Goal: Find contact information: Find contact information

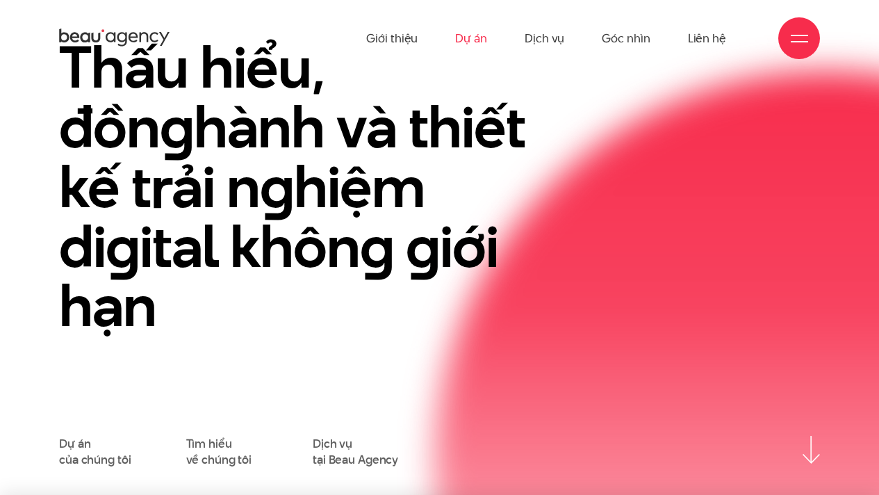
click at [473, 36] on link "Dự án" at bounding box center [471, 38] width 32 height 76
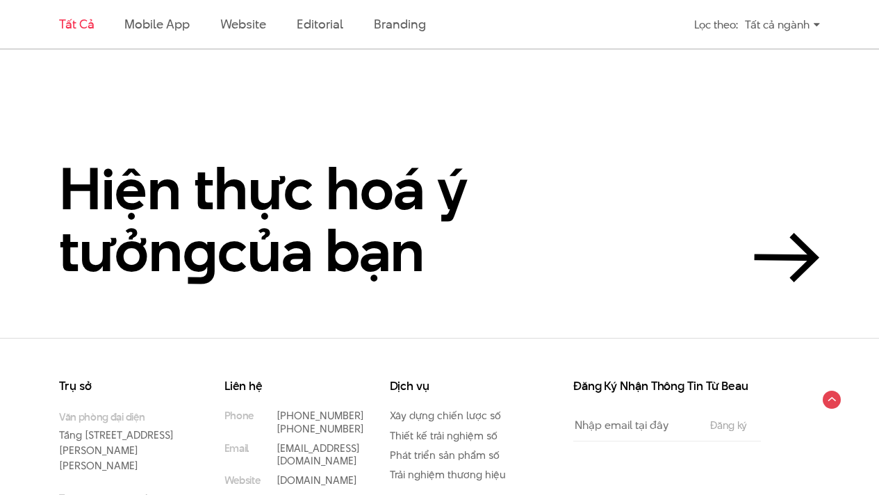
scroll to position [2801, 0]
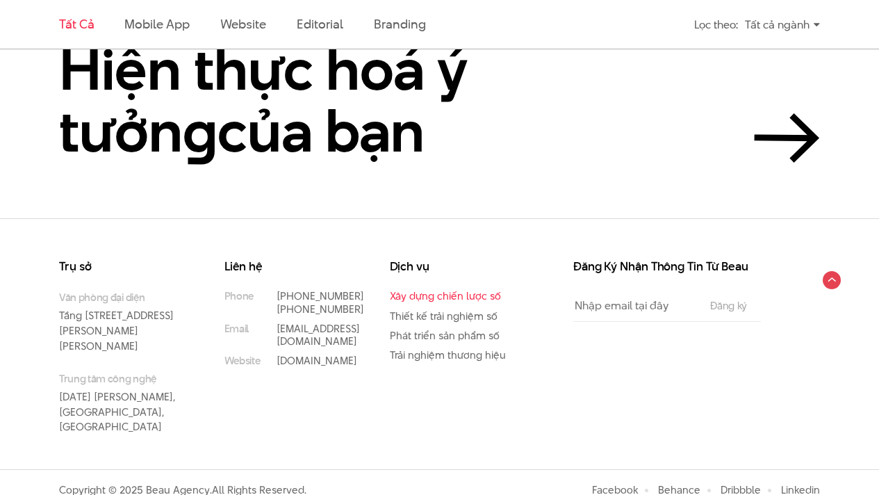
click at [422, 296] on link "Xây dựng chiến lược số" at bounding box center [445, 295] width 111 height 15
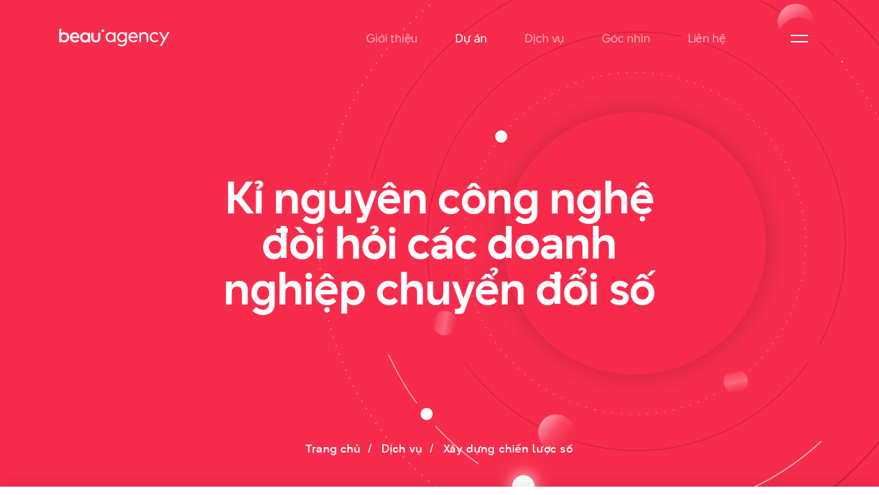
click at [472, 34] on link "Dự án" at bounding box center [471, 38] width 32 height 76
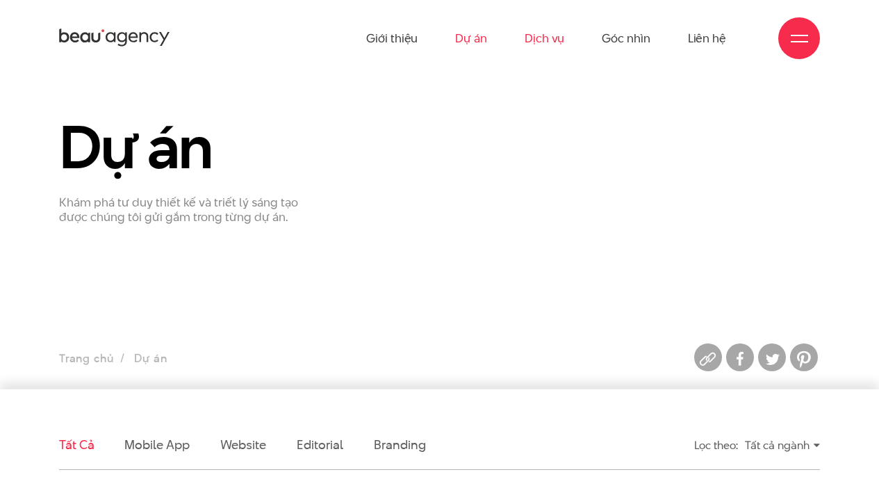
click at [543, 40] on link "Dịch vụ" at bounding box center [545, 38] width 40 height 76
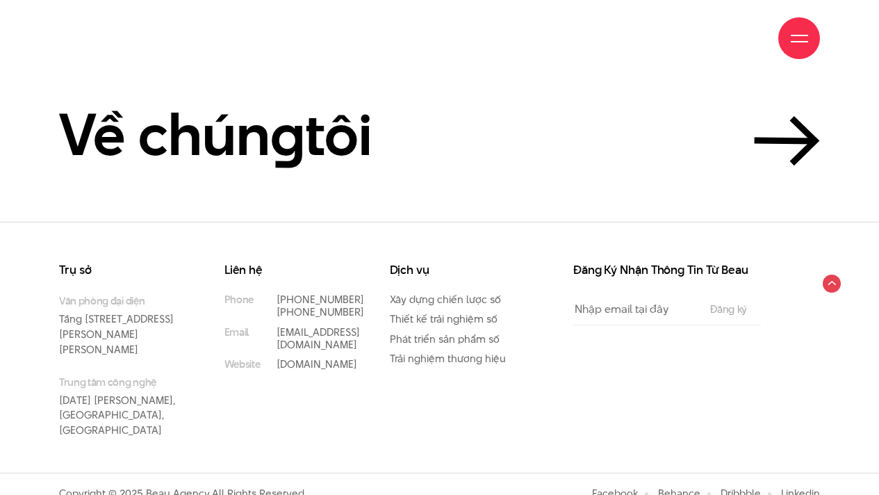
scroll to position [3947, 0]
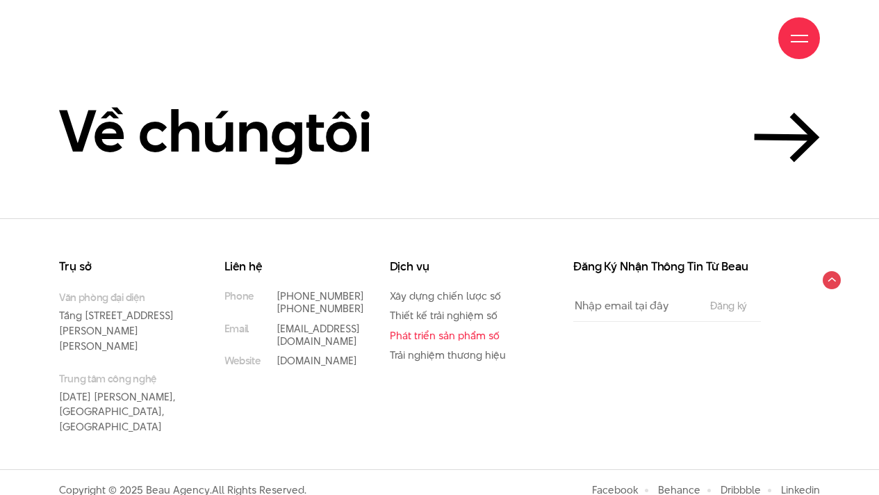
click at [426, 338] on link "Phát triển sản phẩm số" at bounding box center [445, 335] width 110 height 15
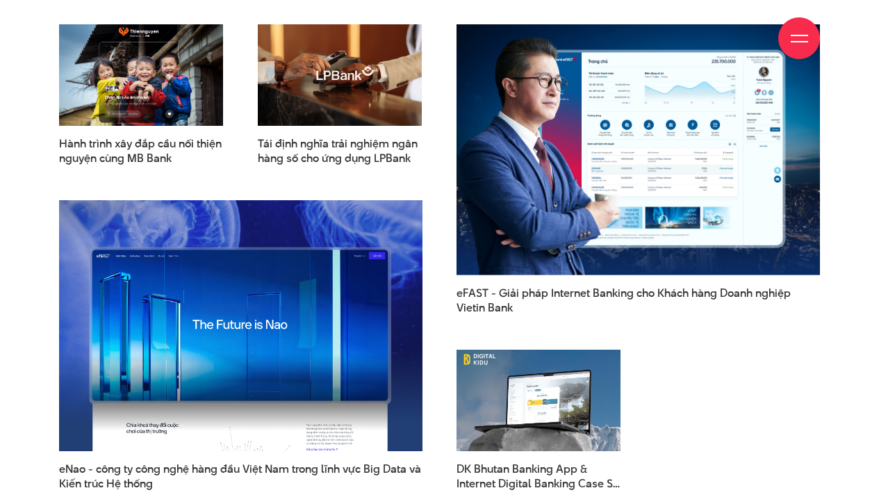
scroll to position [4319, 0]
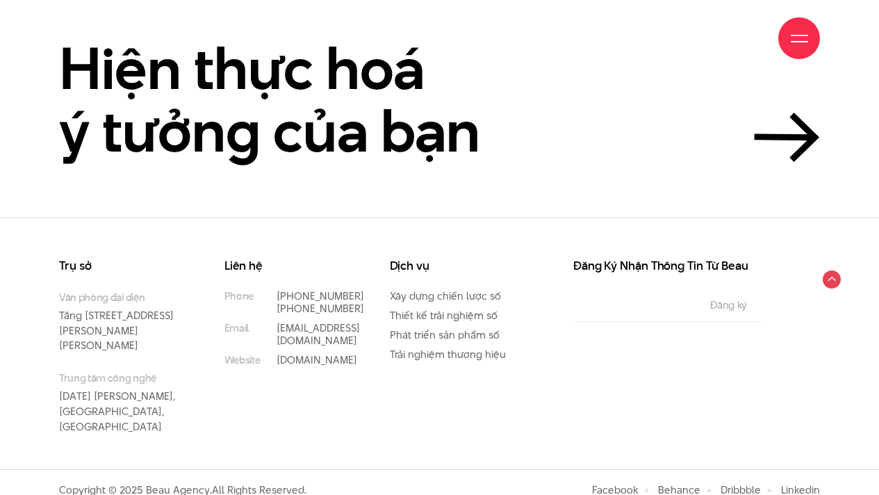
drag, startPoint x: 46, startPoint y: 315, endPoint x: 78, endPoint y: 343, distance: 42.4
click at [78, 343] on div "Trụ sở Văn phòng đại diện [STREET_ADDRESS][PERSON_NAME][PERSON_NAME] Trung tâm …" at bounding box center [439, 364] width 879 height 208
click at [79, 351] on p "Văn phòng đại diện Tầng 5, 33 [PERSON_NAME], [PERSON_NAME], [GEOGRAPHIC_DATA], …" at bounding box center [121, 321] width 124 height 63
drag, startPoint x: 76, startPoint y: 343, endPoint x: 56, endPoint y: 314, distance: 35.5
click at [56, 314] on div "Trụ sở Văn phòng đại diện [STREET_ADDRESS][PERSON_NAME][PERSON_NAME] Trung tâm …" at bounding box center [131, 364] width 165 height 208
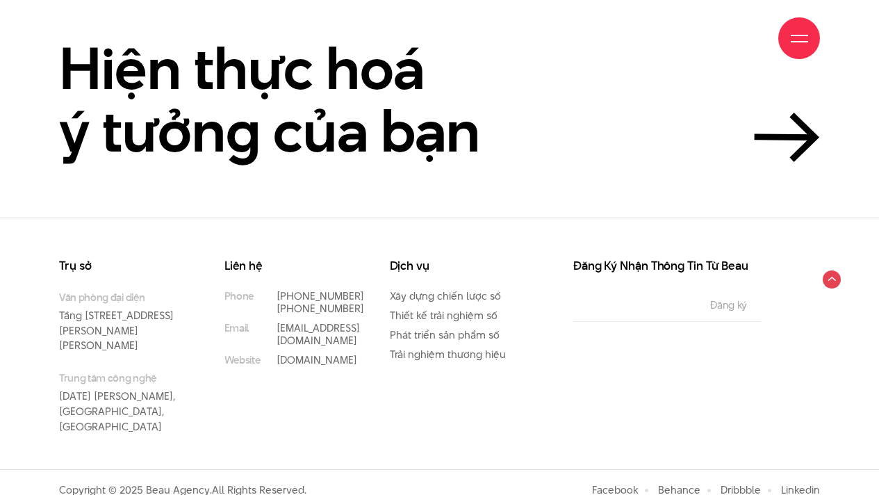
click at [56, 314] on div "Trụ sở Văn phòng đại diện [STREET_ADDRESS][PERSON_NAME][PERSON_NAME] Trung tâm …" at bounding box center [131, 364] width 165 height 208
drag, startPoint x: 56, startPoint y: 311, endPoint x: 78, endPoint y: 344, distance: 39.5
click at [78, 344] on div "Trụ sở Văn phòng đại diện [STREET_ADDRESS][PERSON_NAME][PERSON_NAME] Trung tâm …" at bounding box center [131, 364] width 165 height 208
click at [78, 346] on p "Văn phòng đại diện Tầng 5, 33 [PERSON_NAME], [PERSON_NAME], [GEOGRAPHIC_DATA], …" at bounding box center [121, 321] width 124 height 63
